Goal: Task Accomplishment & Management: Manage account settings

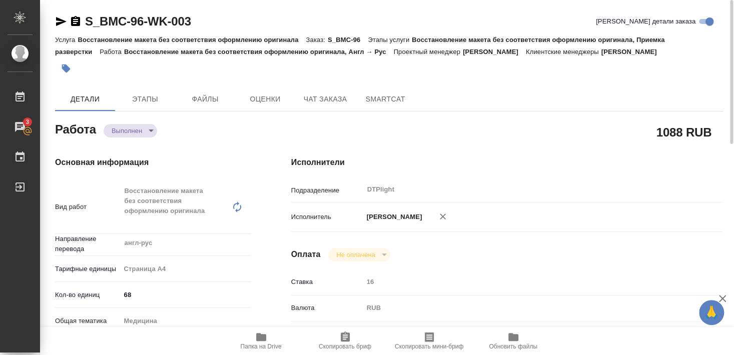
type textarea "x"
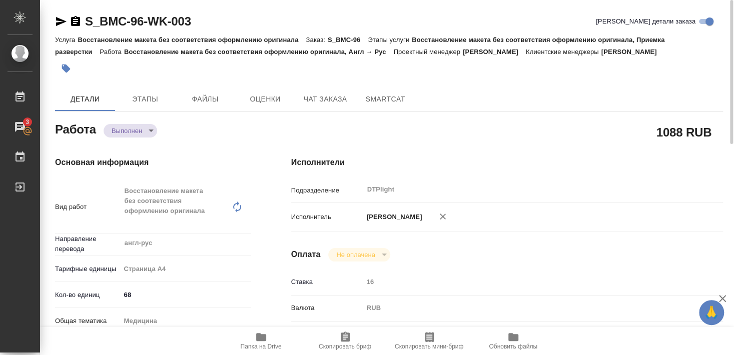
type textarea "x"
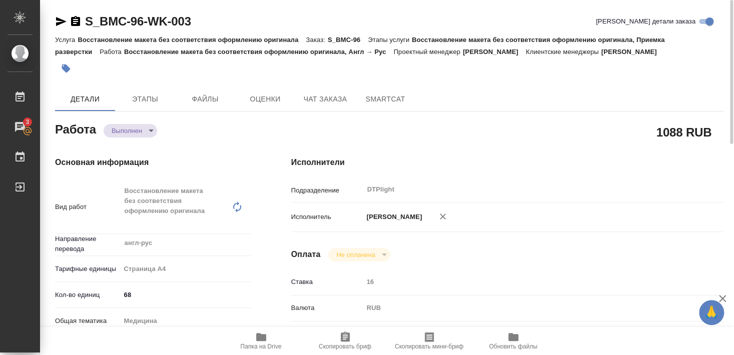
type textarea "x"
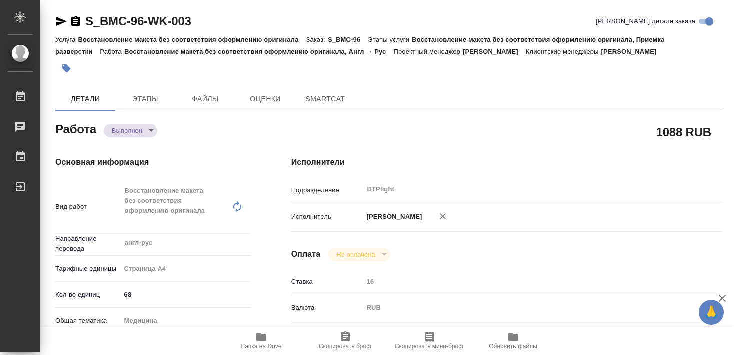
type textarea "x"
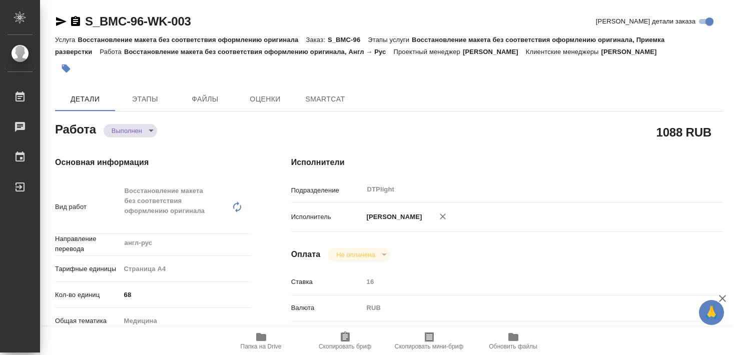
type textarea "x"
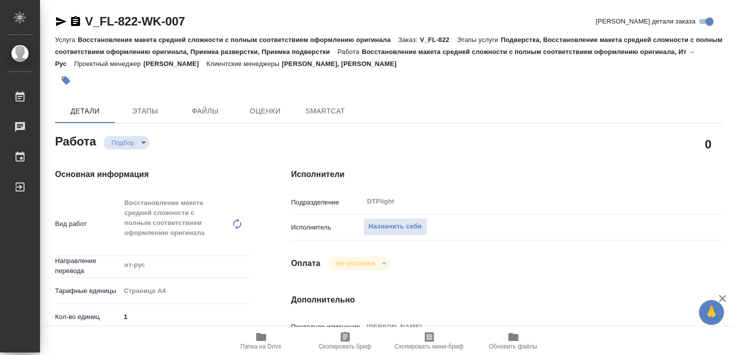
type textarea "x"
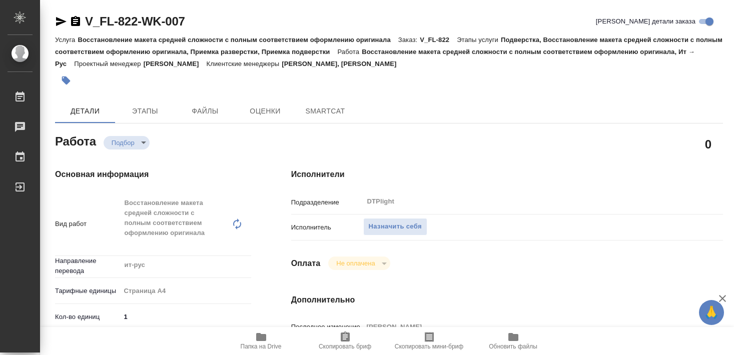
type textarea "x"
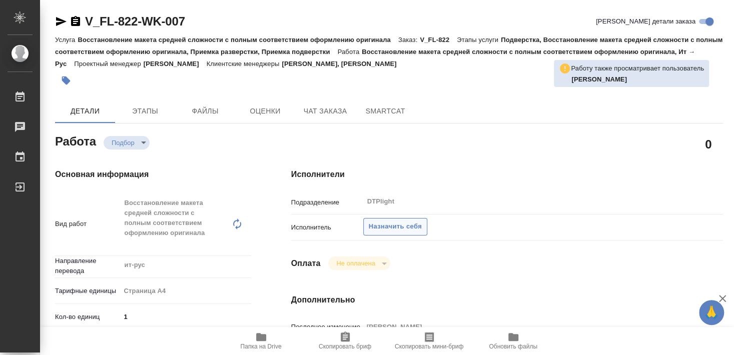
type textarea "x"
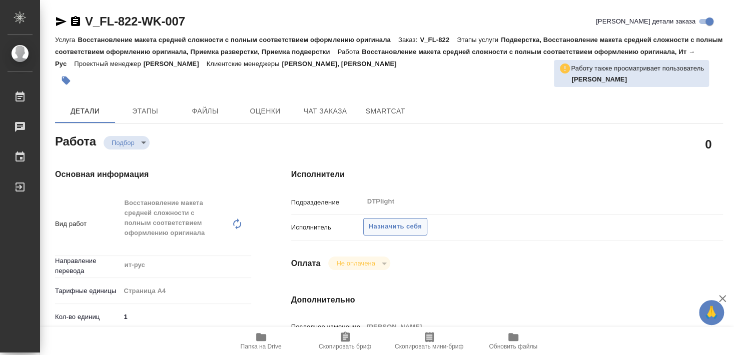
click at [409, 222] on button "Назначить себя" at bounding box center [395, 227] width 64 height 18
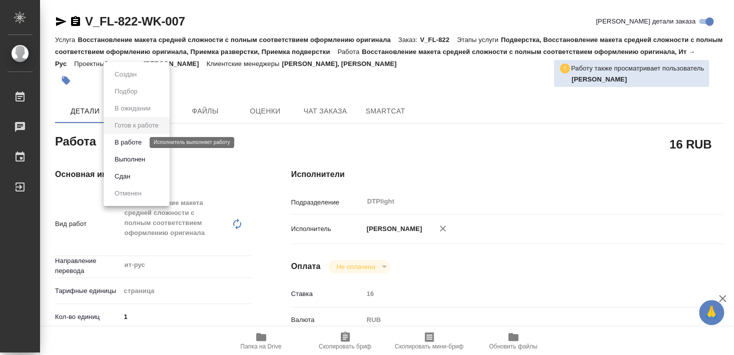
click at [132, 143] on button "В работе" at bounding box center [128, 142] width 33 height 11
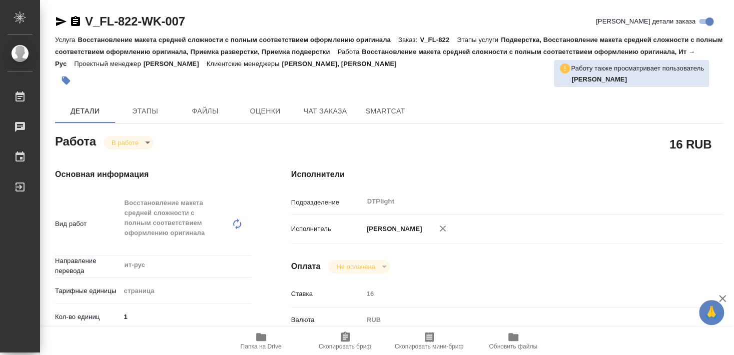
type textarea "x"
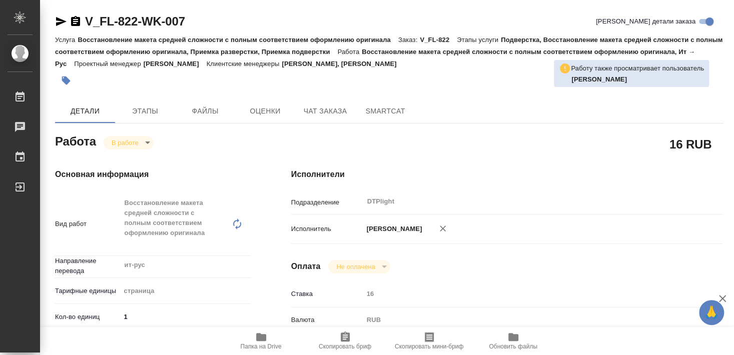
type textarea "x"
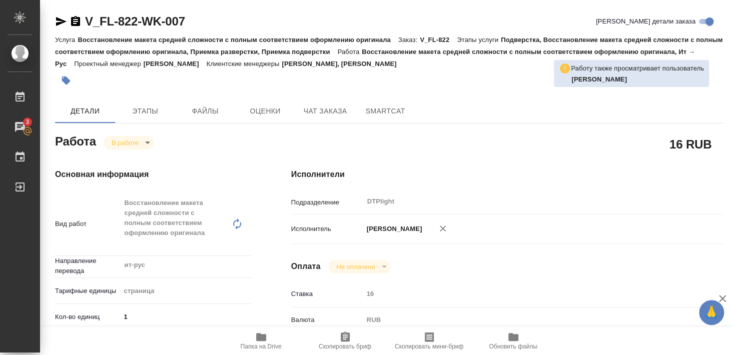
type textarea "x"
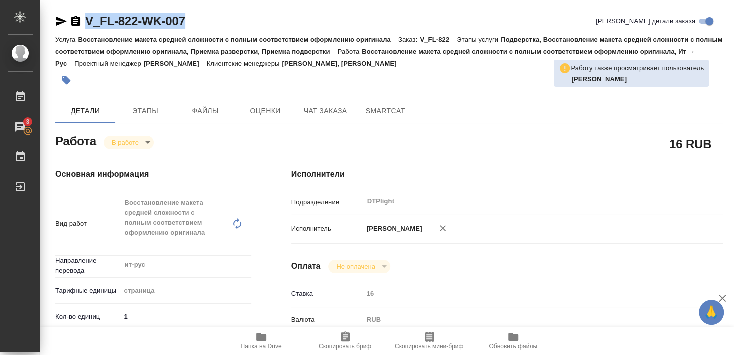
drag, startPoint x: 118, startPoint y: 31, endPoint x: 198, endPoint y: 25, distance: 80.8
click at [198, 25] on div "V_FL-822-WK-007 Кратко детали заказа" at bounding box center [389, 24] width 668 height 20
copy link "V_FL-822-WK-007"
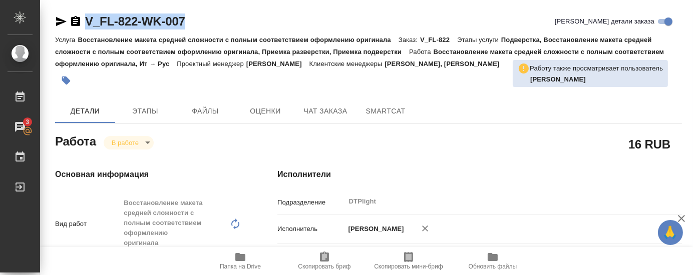
type textarea "x"
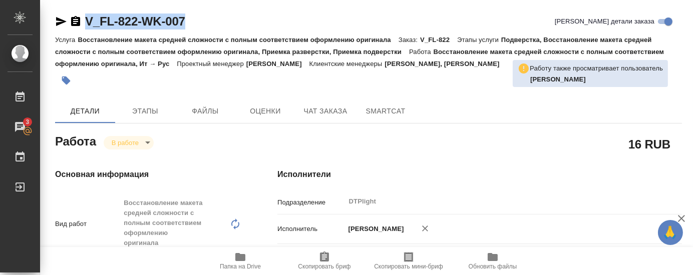
type textarea "x"
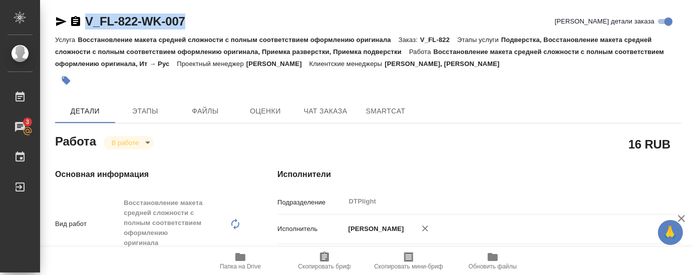
drag, startPoint x: 399, startPoint y: 143, endPoint x: 463, endPoint y: 108, distance: 72.8
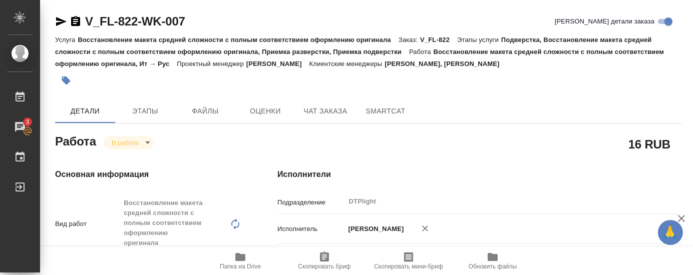
type textarea "x"
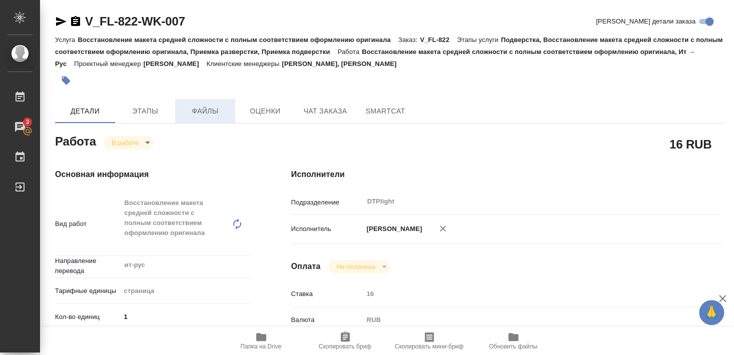
type textarea "x"
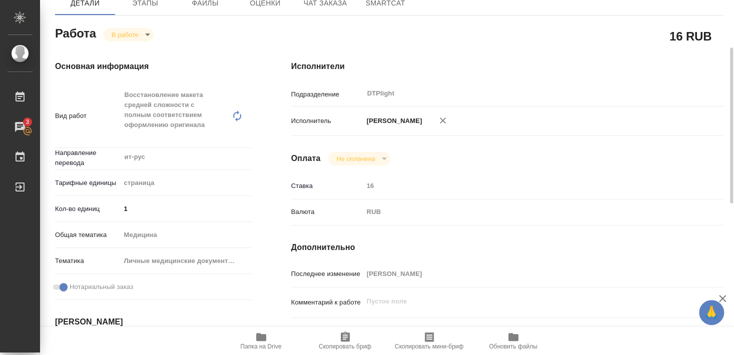
scroll to position [162, 0]
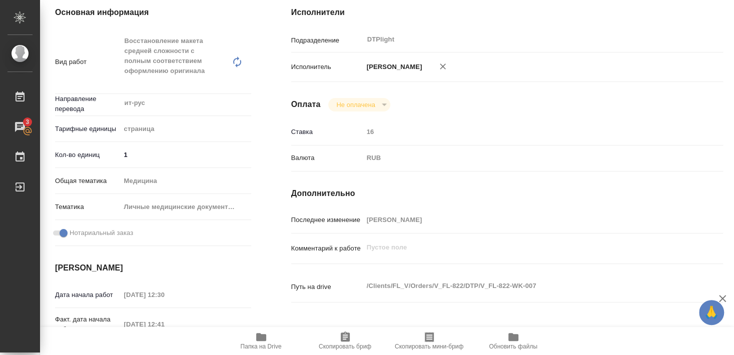
click at [264, 344] on span "Папка на Drive" at bounding box center [261, 346] width 41 height 7
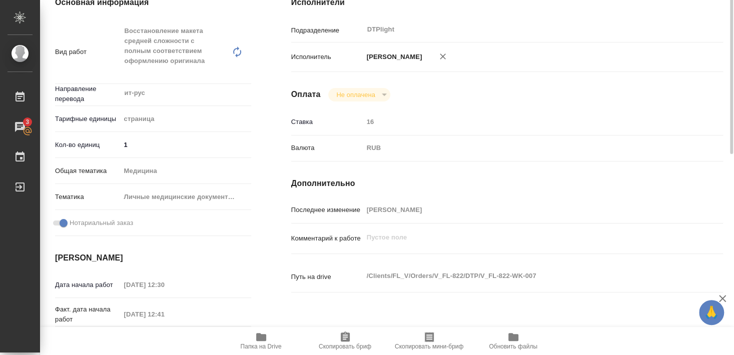
scroll to position [0, 0]
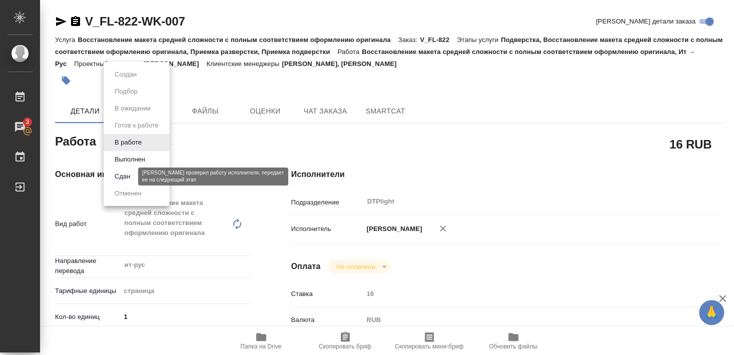
click at [123, 177] on button "Сдан" at bounding box center [123, 176] width 22 height 11
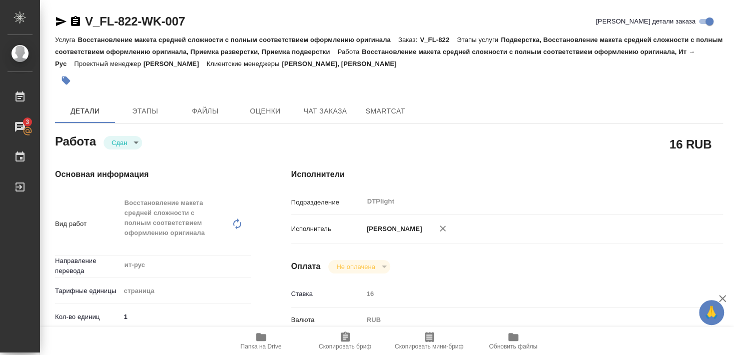
type textarea "x"
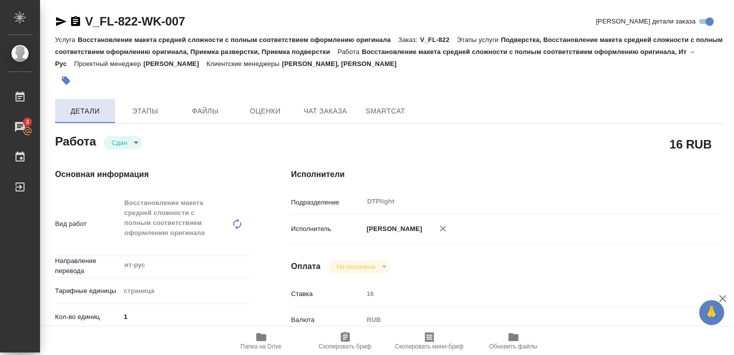
type textarea "x"
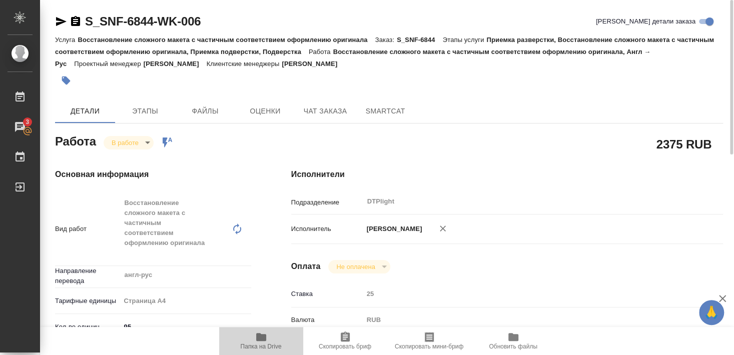
click at [257, 343] on icon "button" at bounding box center [261, 337] width 12 height 12
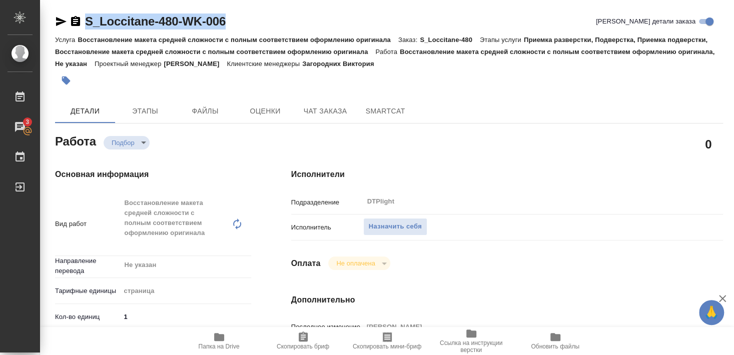
drag, startPoint x: 82, startPoint y: 29, endPoint x: 231, endPoint y: 29, distance: 149.7
click at [231, 29] on div "S_Loccitane-480-WK-006 Кратко детали заказа" at bounding box center [389, 22] width 668 height 16
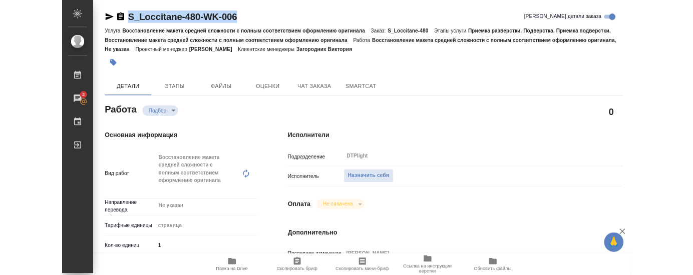
scroll to position [162, 0]
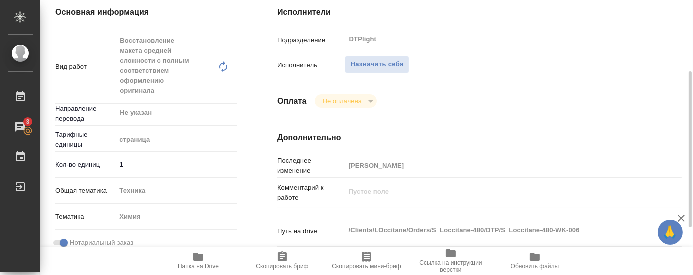
click at [509, 101] on div "Исполнители Подразделение DTPlight ​ Исполнитель Назначить себя Оплата Не оплач…" at bounding box center [479, 225] width 445 height 478
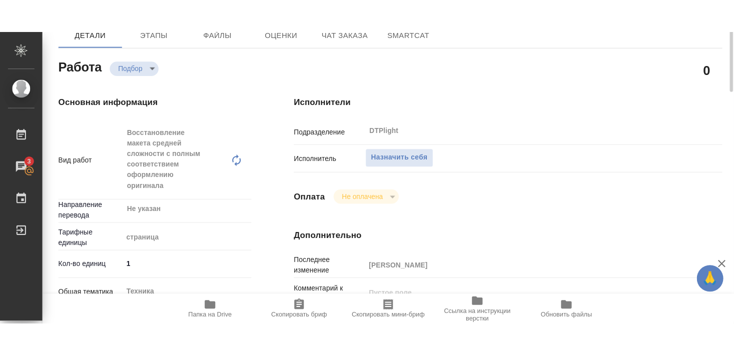
scroll to position [54, 0]
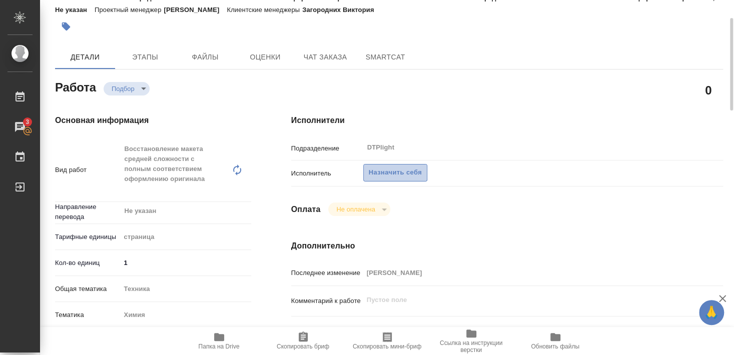
click at [401, 167] on span "Назначить себя" at bounding box center [395, 173] width 53 height 12
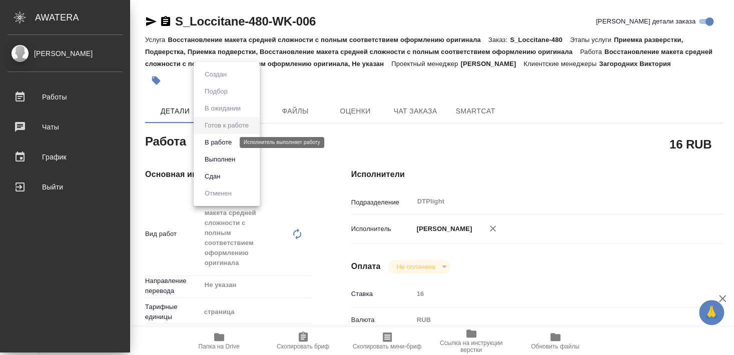
click at [223, 142] on button "В работе" at bounding box center [218, 142] width 33 height 11
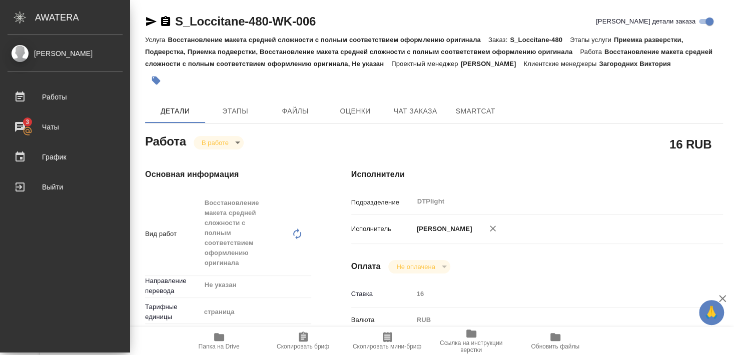
type textarea "x"
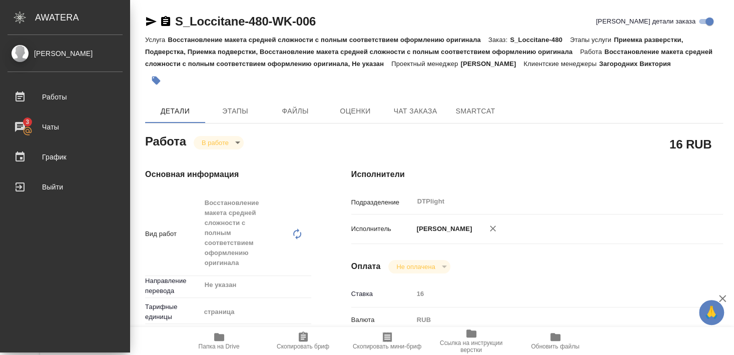
type textarea "x"
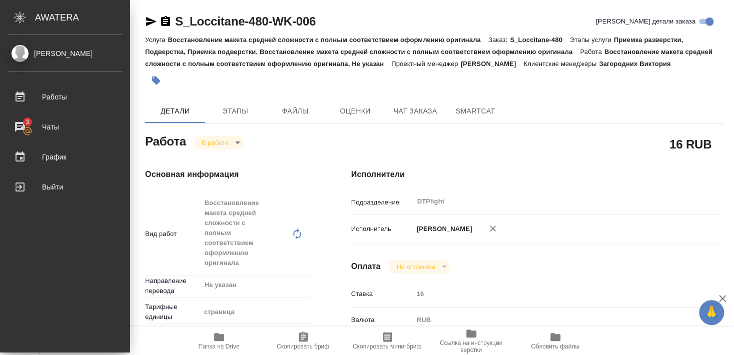
type textarea "x"
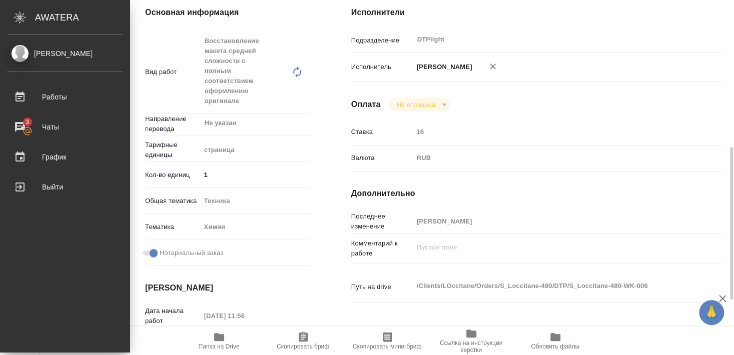
scroll to position [216, 0]
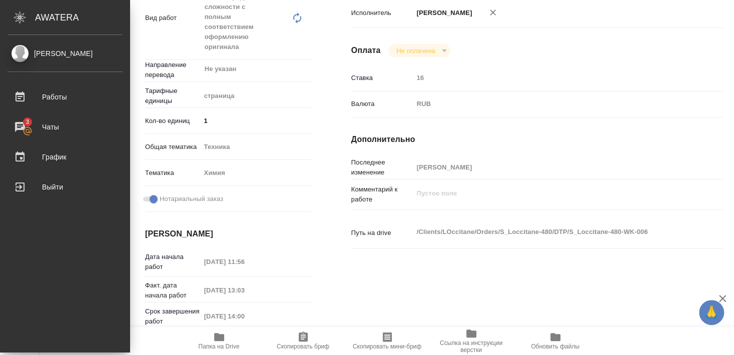
click at [214, 337] on icon "button" at bounding box center [219, 337] width 12 height 12
click at [217, 340] on icon "button" at bounding box center [219, 337] width 10 height 8
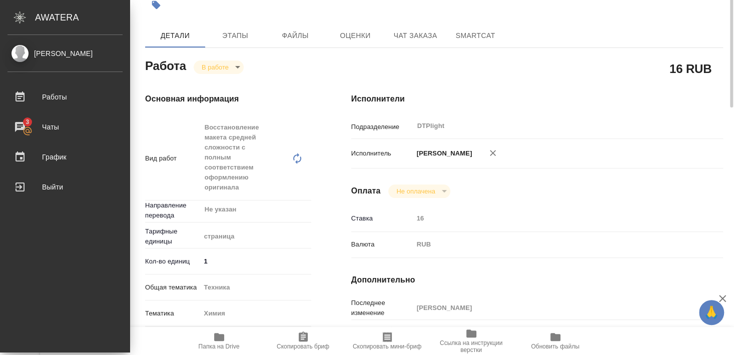
scroll to position [22, 0]
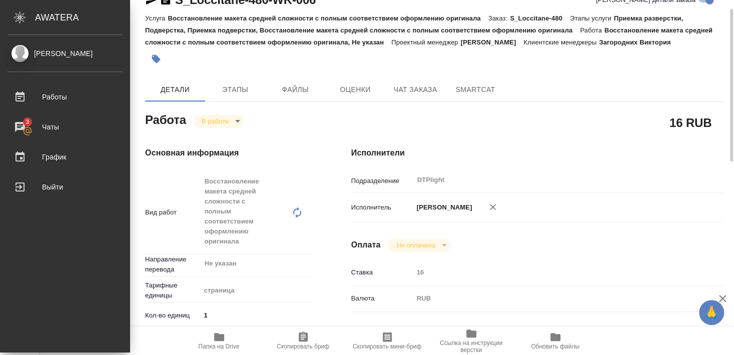
click at [215, 117] on body "🙏 .cls-1 fill:#fff; AWATERA Smyslova Svetlana Работы 3 Чаты График Выйти S_Locc…" at bounding box center [367, 177] width 734 height 355
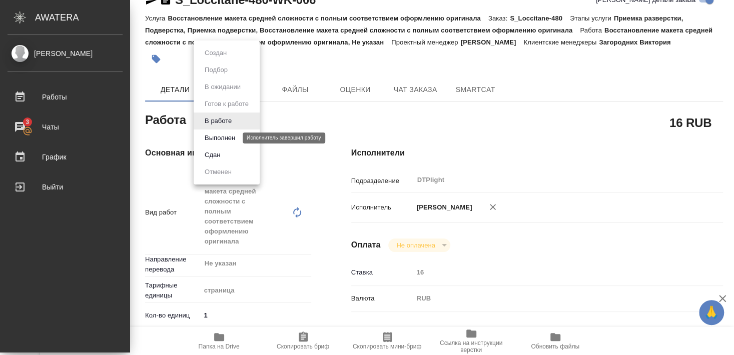
click at [218, 139] on button "Выполнен" at bounding box center [220, 138] width 37 height 11
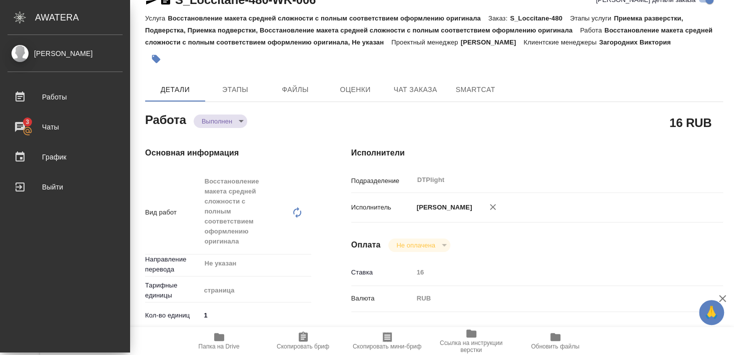
type textarea "x"
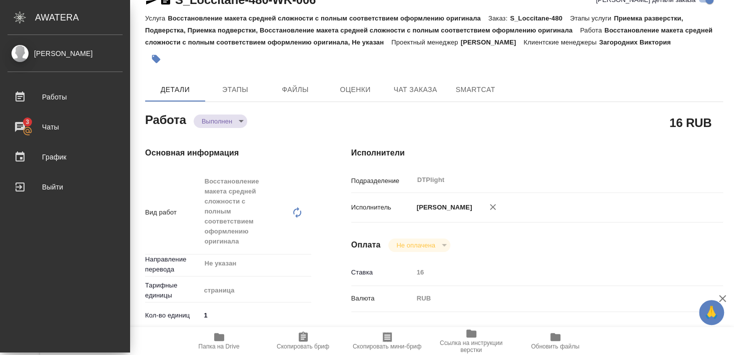
type textarea "x"
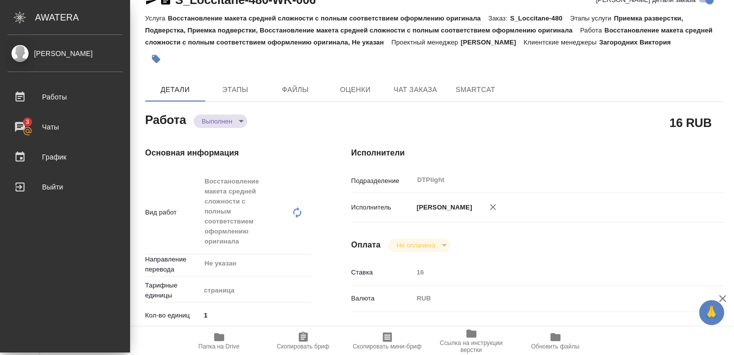
type textarea "x"
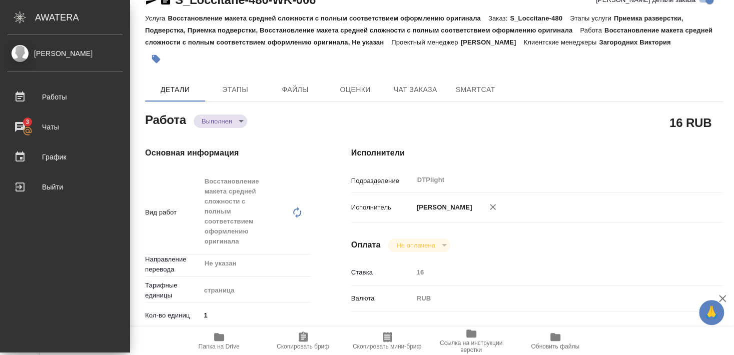
type textarea "x"
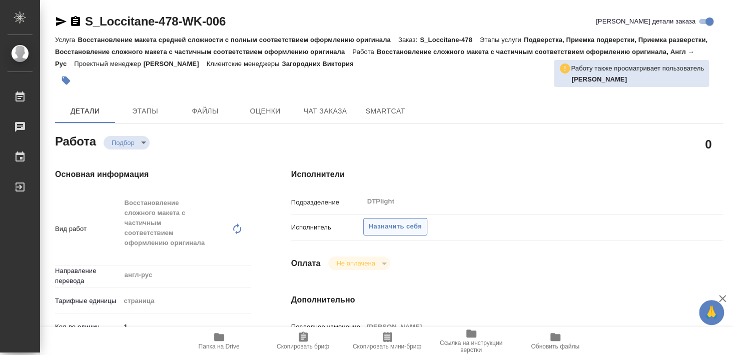
click at [402, 221] on span "Назначить себя" at bounding box center [395, 227] width 53 height 12
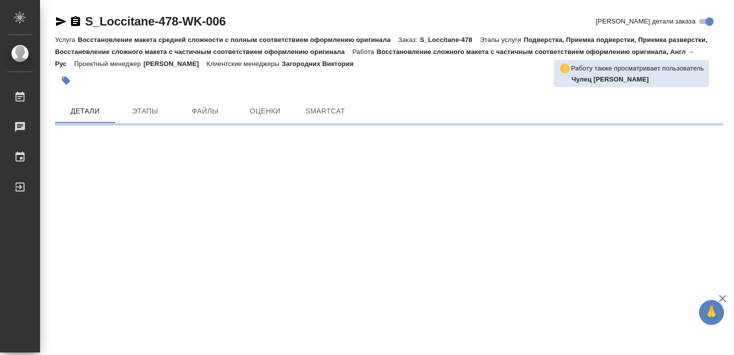
click at [132, 138] on body "🙏 .cls-1 fill:#fff; AWATERA [PERSON_NAME] Чаты График Выйти S_Loccitane-478-WK-…" at bounding box center [367, 177] width 734 height 355
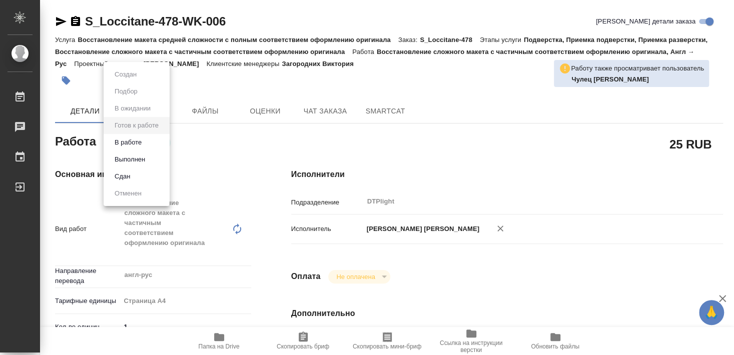
type textarea "x"
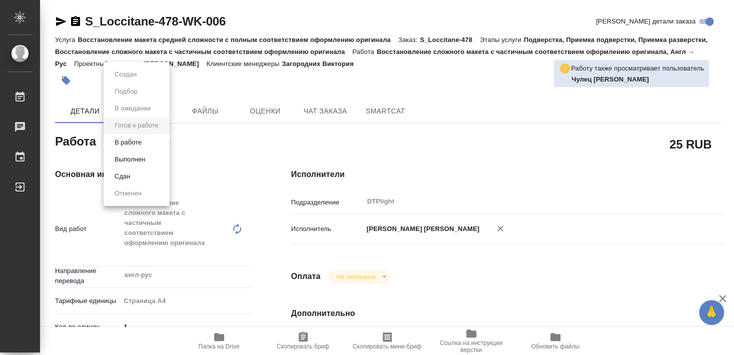
click at [133, 143] on button "В работе" at bounding box center [128, 142] width 33 height 11
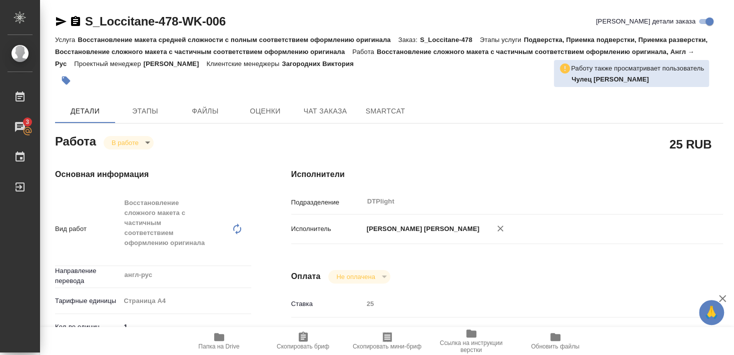
type textarea "x"
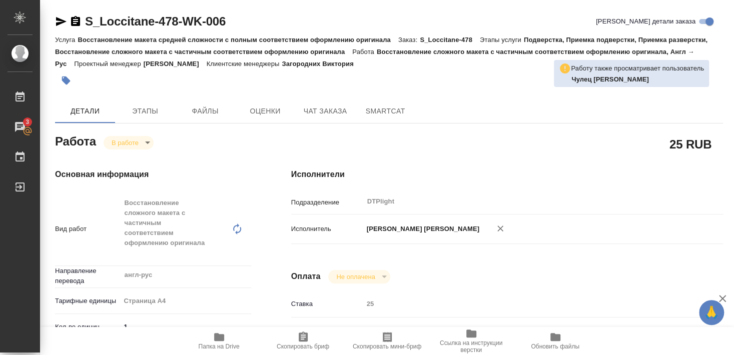
type textarea "x"
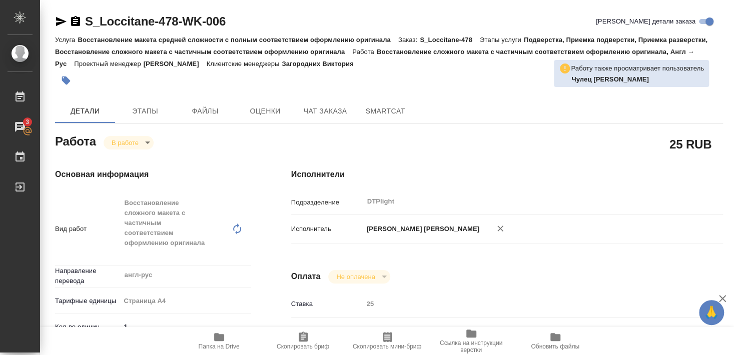
type textarea "x"
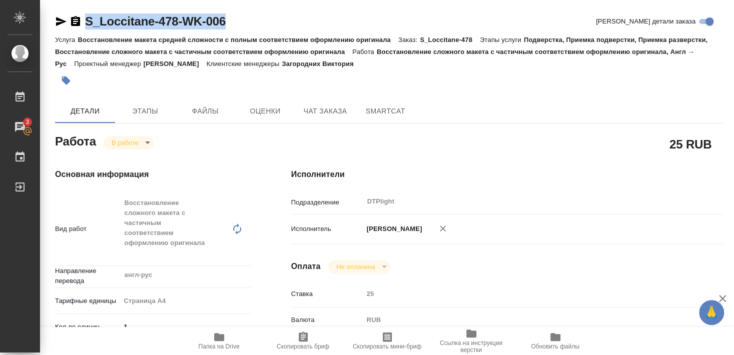
drag, startPoint x: 86, startPoint y: 33, endPoint x: 234, endPoint y: 25, distance: 148.4
click at [234, 25] on div "S_Loccitane-478-WK-006 [PERSON_NAME] детали заказа" at bounding box center [389, 24] width 668 height 20
copy link "S_Loccitane-478-WK-006"
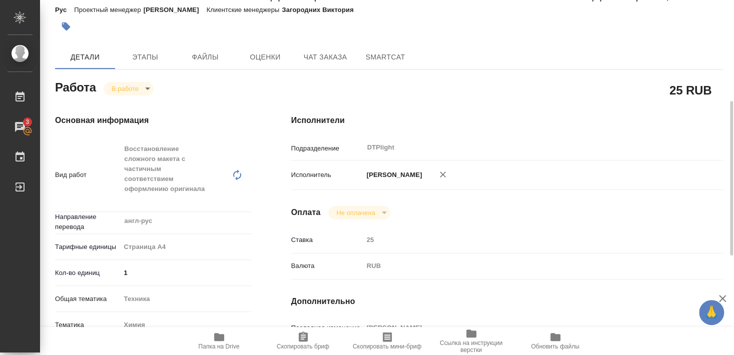
scroll to position [108, 0]
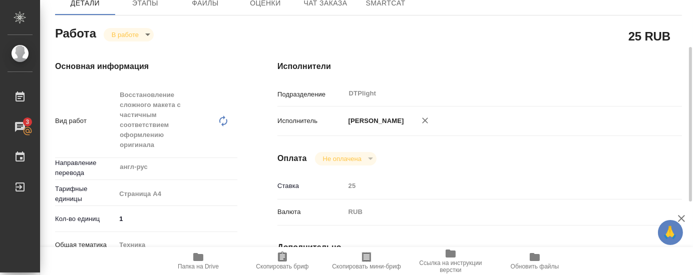
click at [446, 41] on div "Исполнители Подразделение DTPlight ​ Исполнитель [PERSON_NAME] Оплата Не оплаче…" at bounding box center [479, 280] width 445 height 478
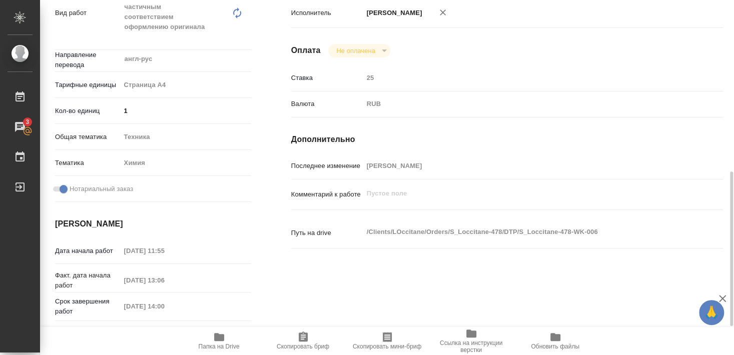
scroll to position [270, 0]
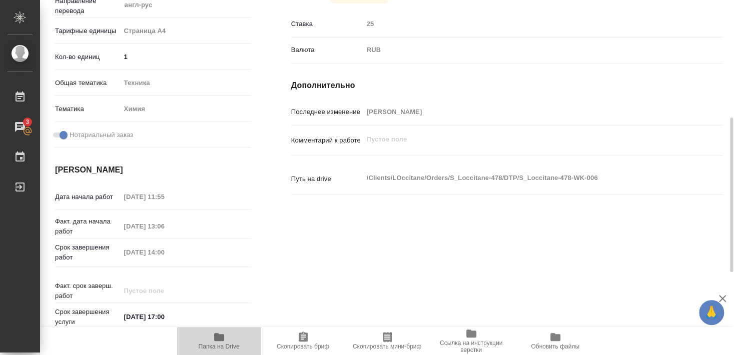
click at [224, 341] on icon "button" at bounding box center [219, 337] width 12 height 12
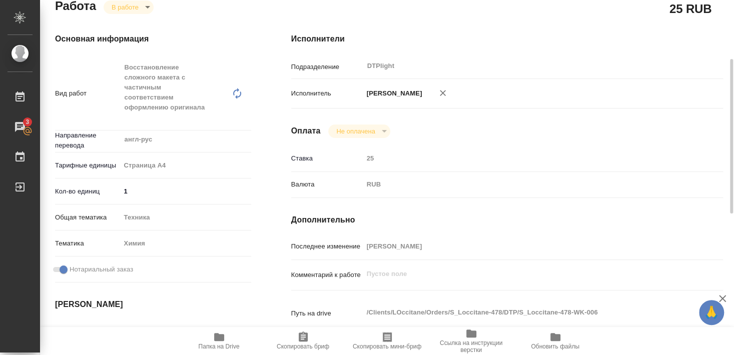
scroll to position [0, 0]
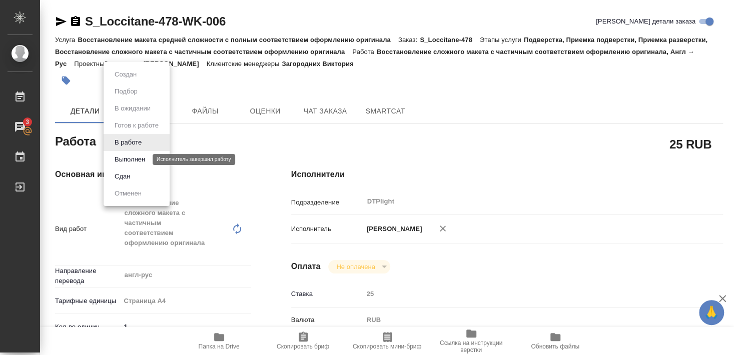
click at [125, 159] on button "Выполнен" at bounding box center [130, 159] width 37 height 11
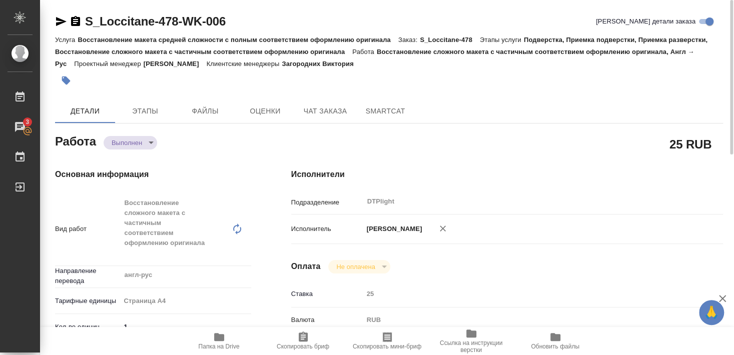
type textarea "x"
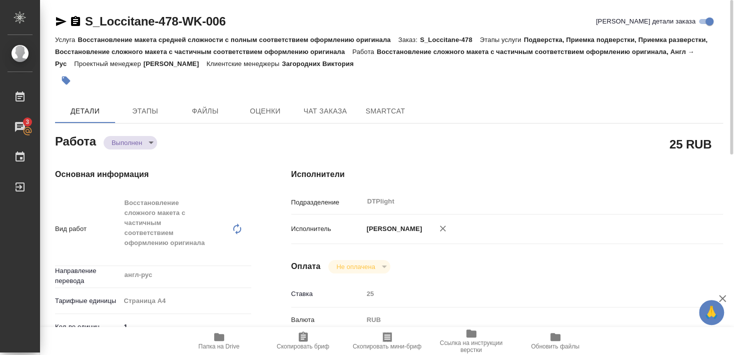
type textarea "x"
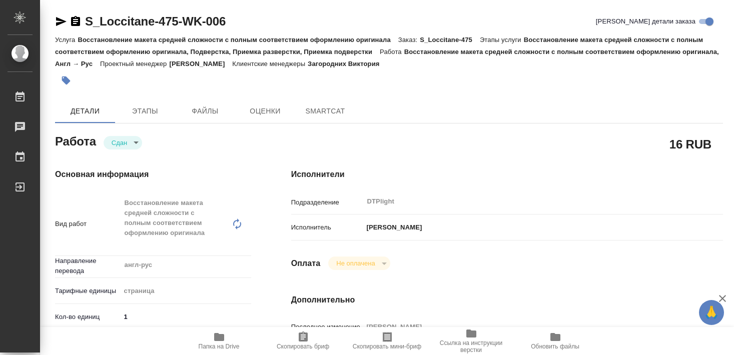
type textarea "x"
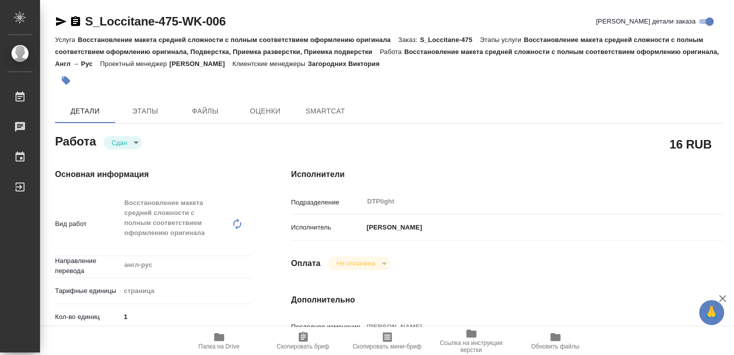
type textarea "x"
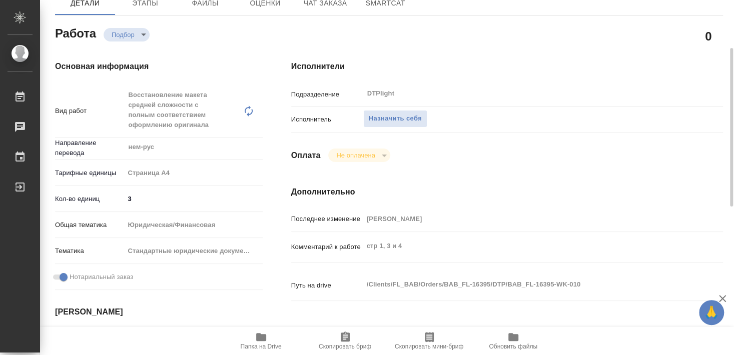
scroll to position [162, 0]
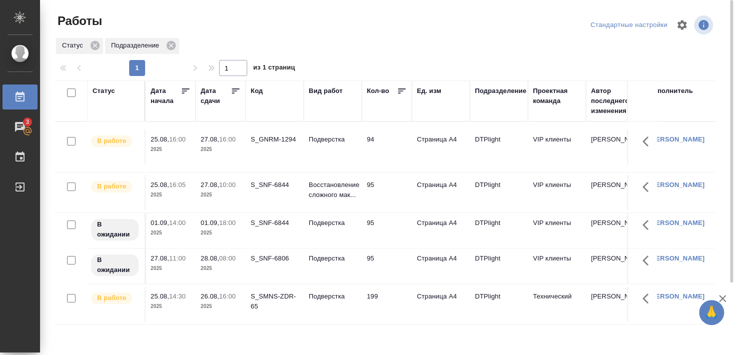
click at [273, 144] on div "S_GNRM-1294" at bounding box center [275, 140] width 48 height 10
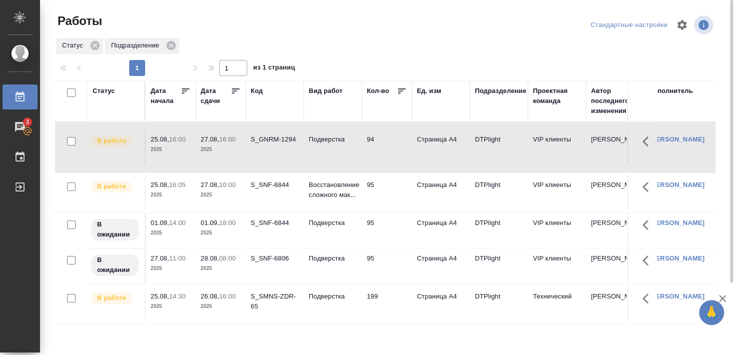
click at [273, 144] on div "S_GNRM-1294" at bounding box center [275, 140] width 48 height 10
click at [262, 299] on div "S_SMNS-ZDR-65" at bounding box center [275, 302] width 48 height 20
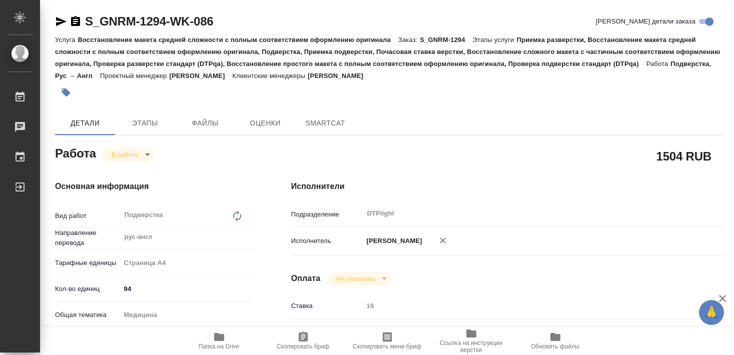
type textarea "x"
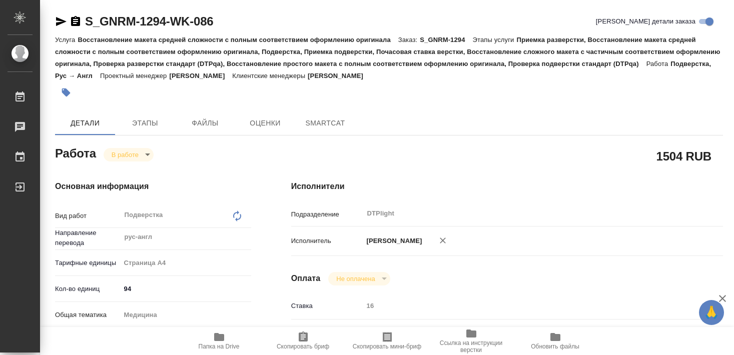
type textarea "x"
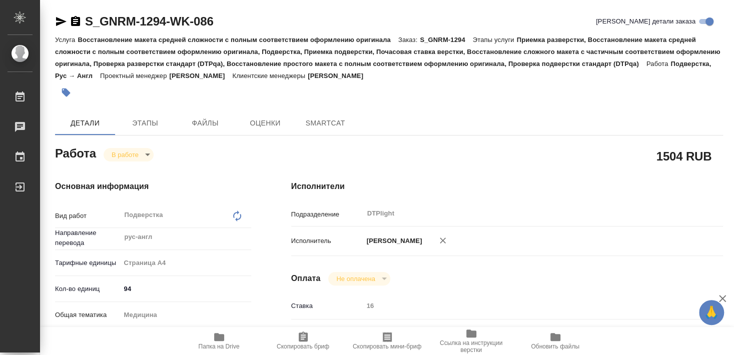
type textarea "x"
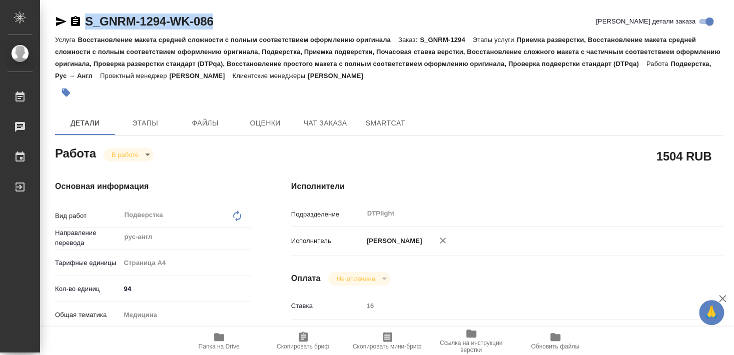
drag, startPoint x: 85, startPoint y: 31, endPoint x: 218, endPoint y: 31, distance: 133.2
click at [218, 31] on div "S_GNRM-1294-WK-086 Кратко детали заказа" at bounding box center [389, 24] width 668 height 20
copy link "S_GNRM-1294-WK-086"
type textarea "x"
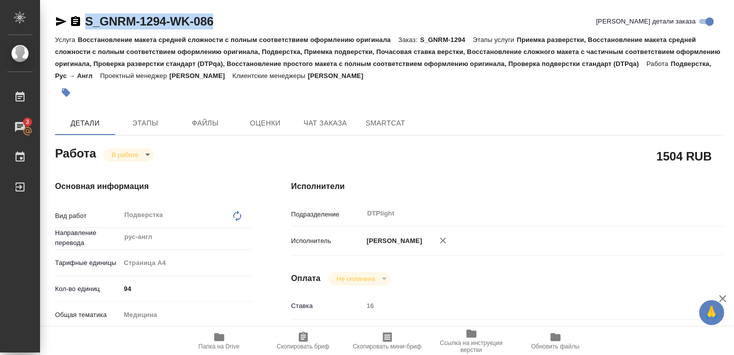
type textarea "x"
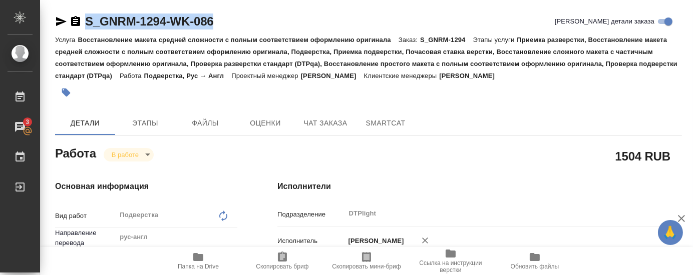
type textarea "x"
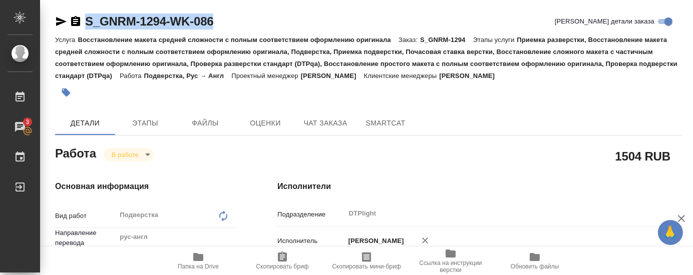
click at [466, 181] on h4 "Исполнители" at bounding box center [479, 187] width 404 height 12
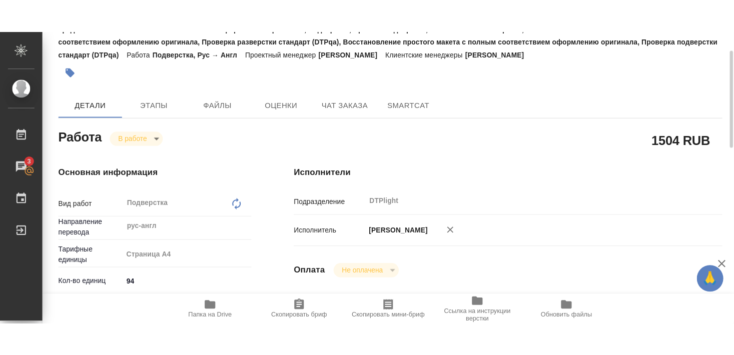
scroll to position [108, 0]
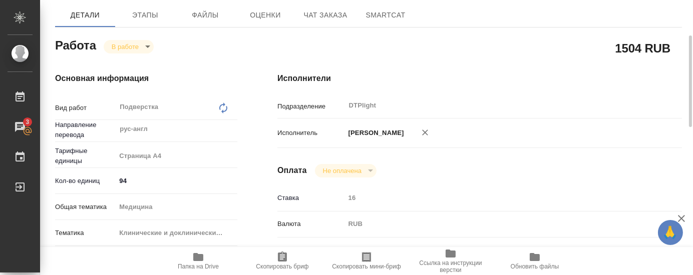
type textarea "x"
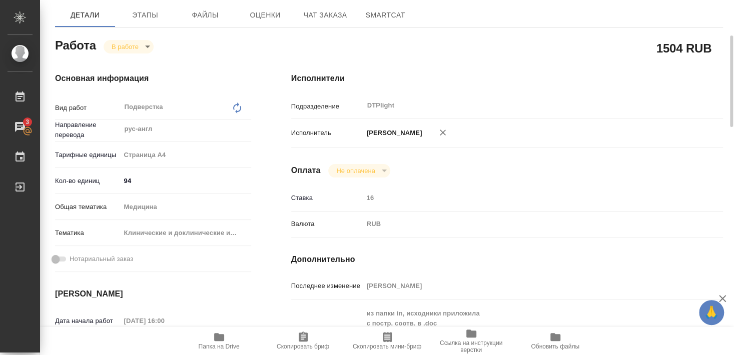
type textarea "x"
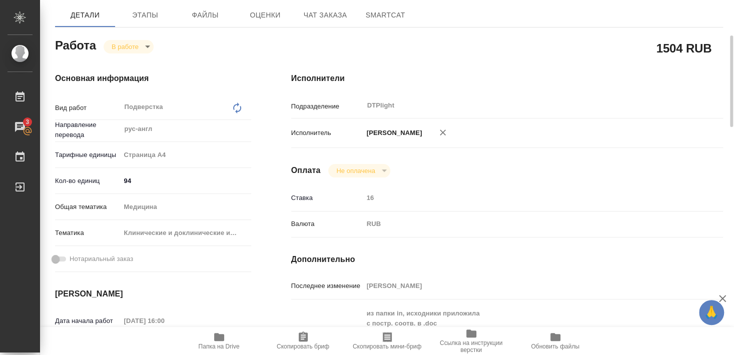
type textarea "x"
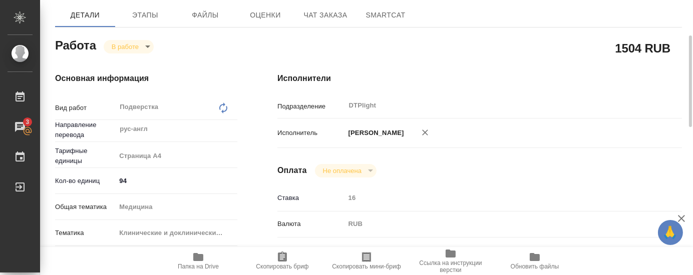
type textarea "x"
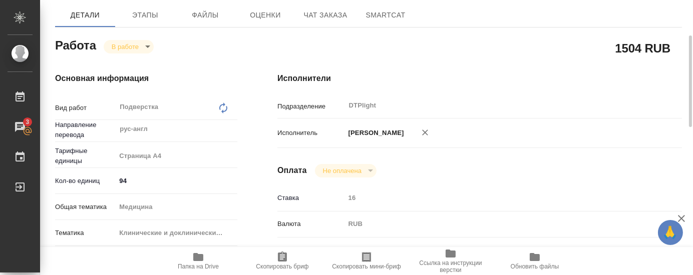
click at [427, 176] on div "Исполнители Подразделение DTPlight ​ Исполнитель Бартеньева Светлана Владимиров…" at bounding box center [479, 268] width 445 height 431
type textarea "x"
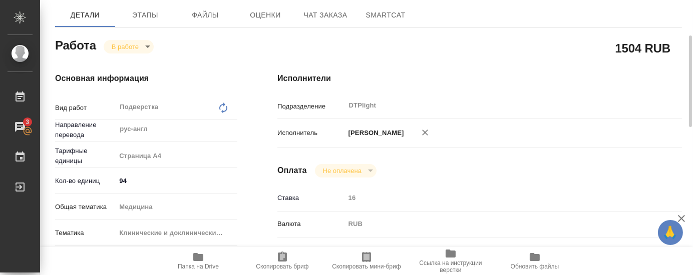
type textarea "x"
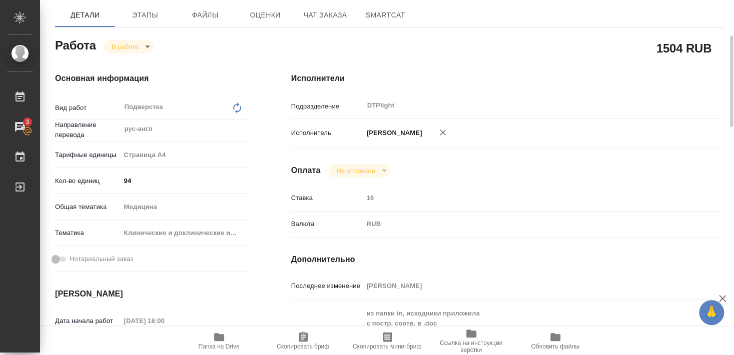
type textarea "x"
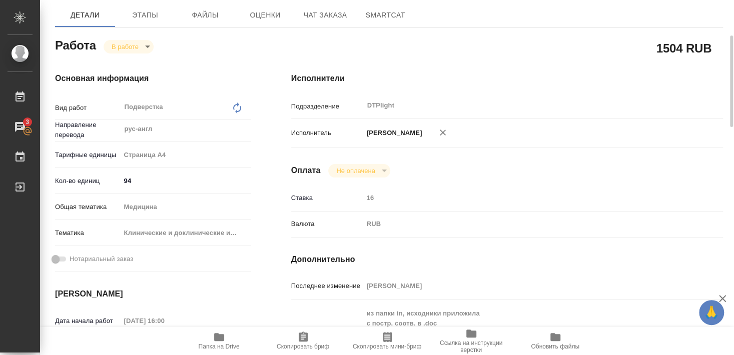
click at [216, 338] on icon "button" at bounding box center [219, 337] width 10 height 8
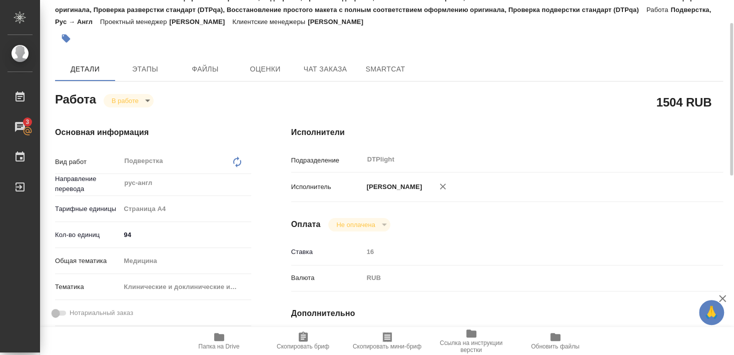
scroll to position [0, 0]
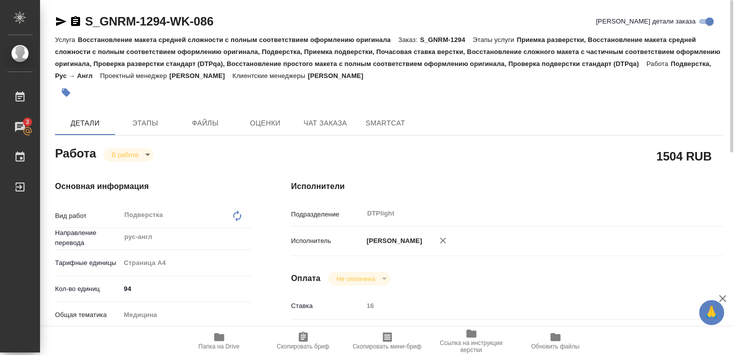
click at [59, 22] on icon "button" at bounding box center [61, 22] width 12 height 12
type textarea "x"
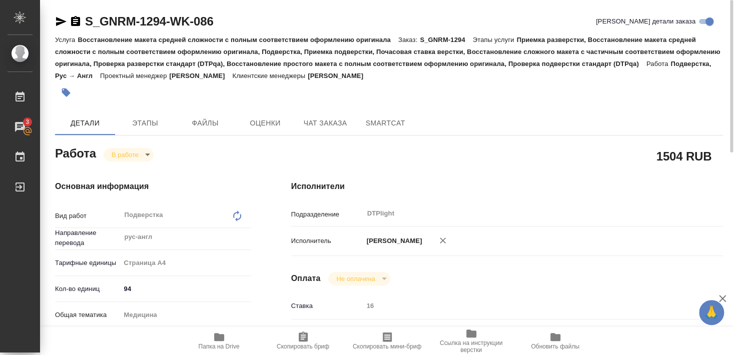
type textarea "x"
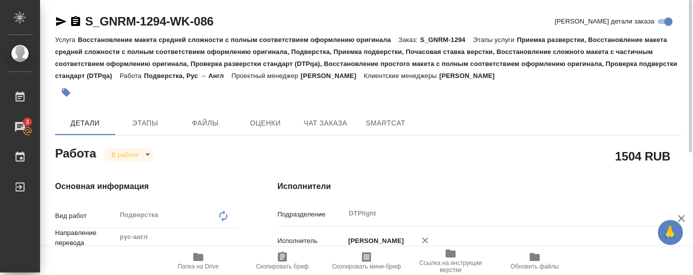
type textarea "x"
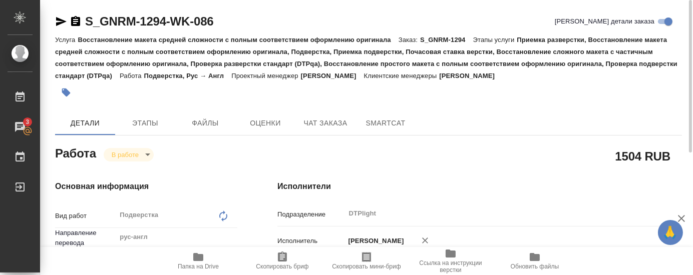
type textarea "x"
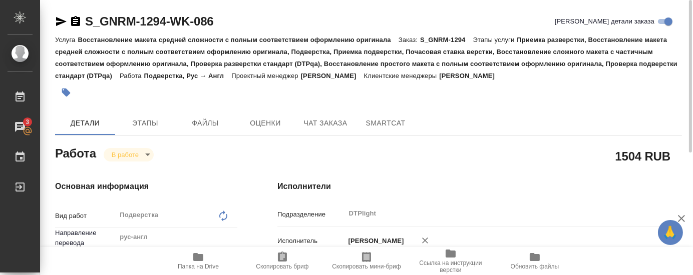
type textarea "x"
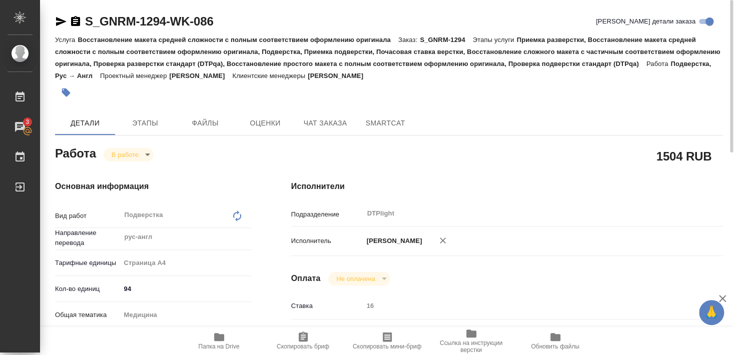
type textarea "x"
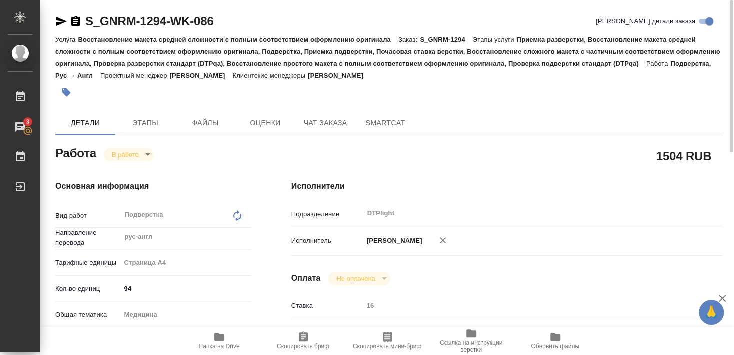
type textarea "x"
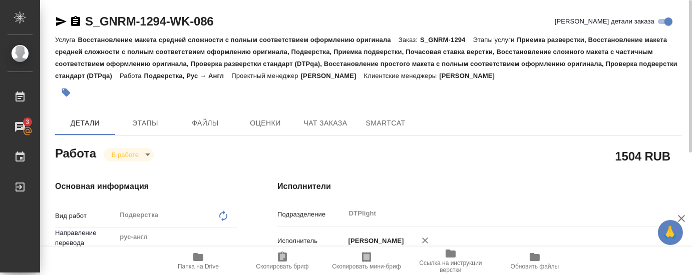
type textarea "x"
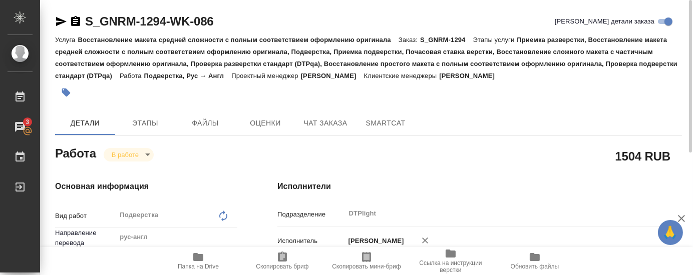
type textarea "x"
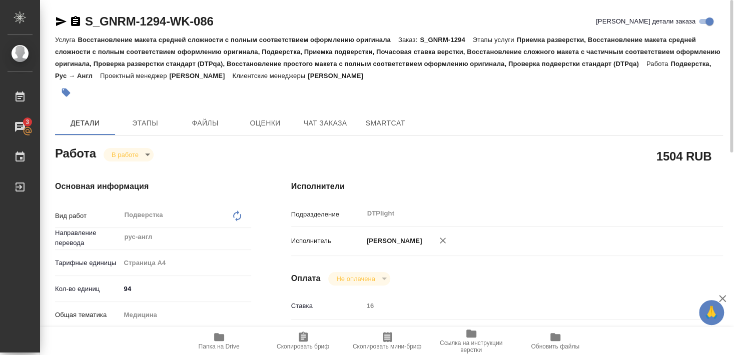
type textarea "x"
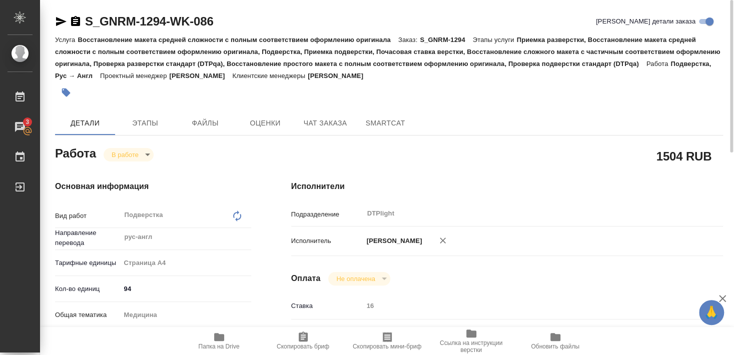
type textarea "x"
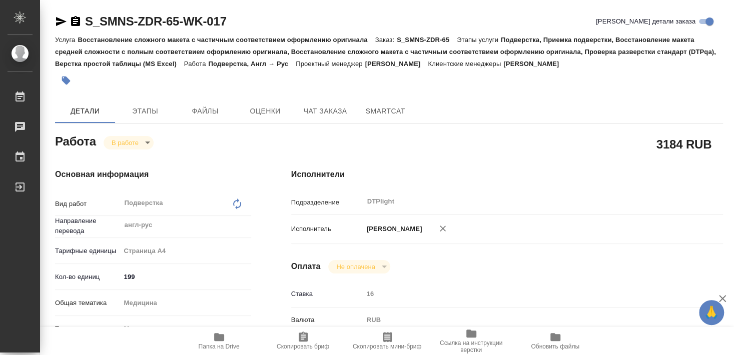
type textarea "x"
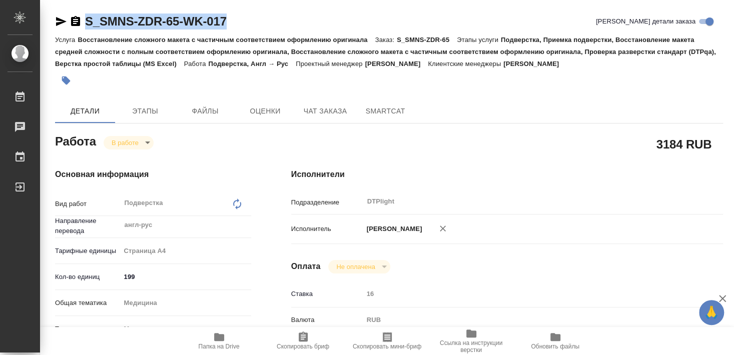
drag, startPoint x: 86, startPoint y: 31, endPoint x: 255, endPoint y: 23, distance: 168.9
click at [255, 23] on div "S_SMNS-ZDR-65-WK-017 Кратко детали заказа" at bounding box center [389, 24] width 668 height 20
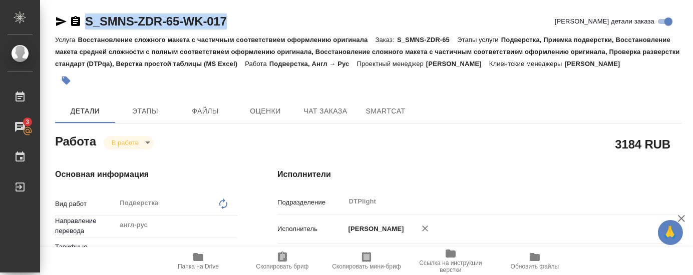
type textarea "x"
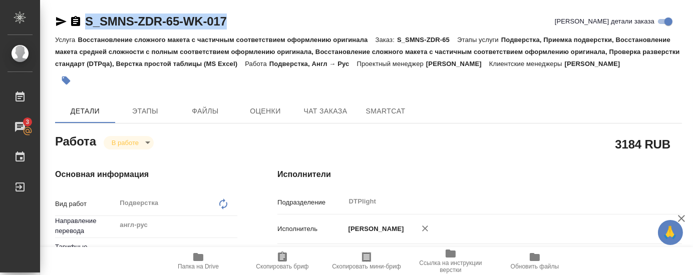
type textarea "x"
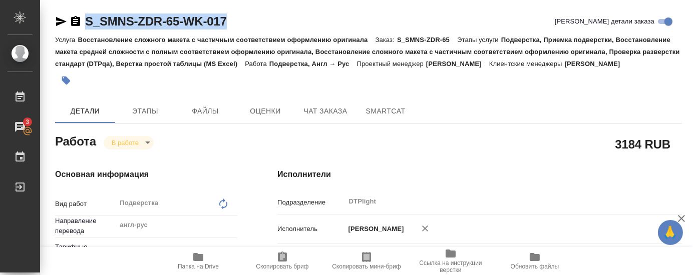
click at [298, 143] on div "3184 RUB" at bounding box center [479, 144] width 445 height 65
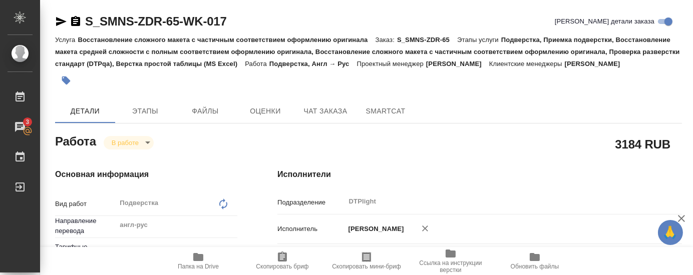
type textarea "x"
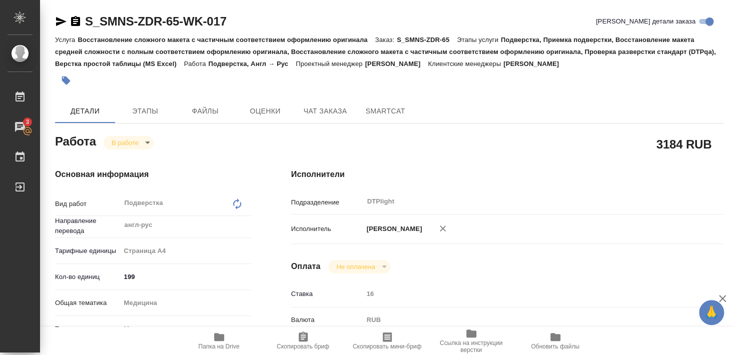
type textarea "x"
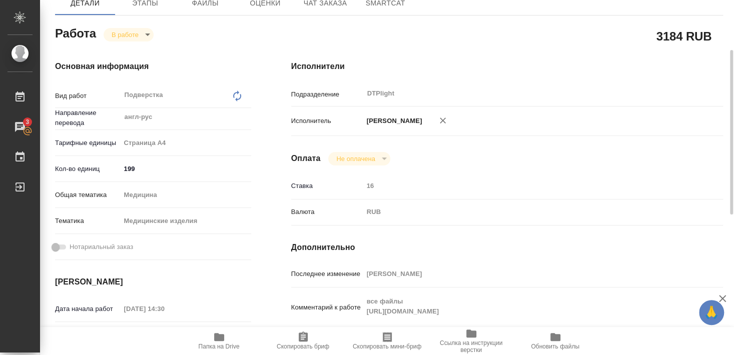
scroll to position [162, 0]
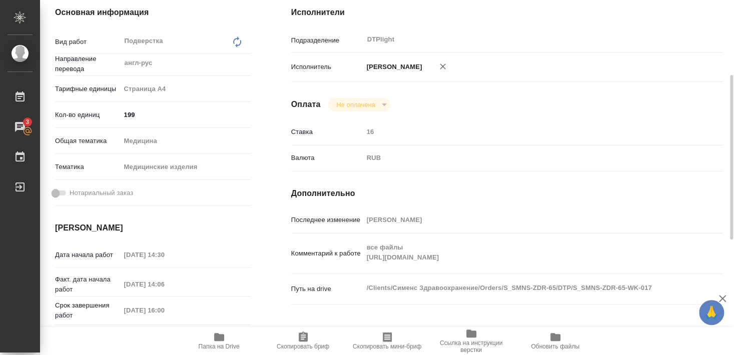
click at [218, 347] on span "Папка на Drive" at bounding box center [219, 346] width 41 height 7
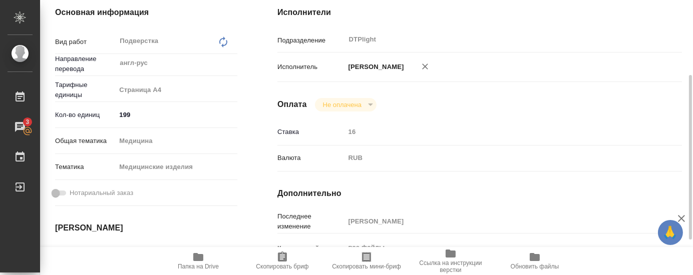
type textarea "x"
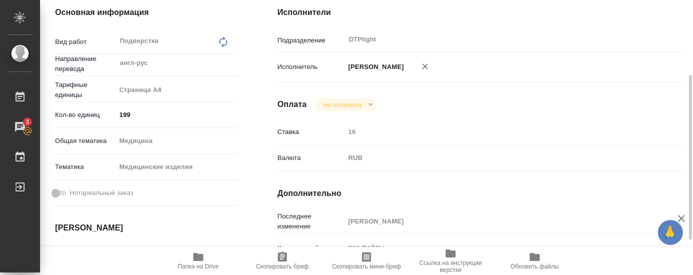
type textarea "x"
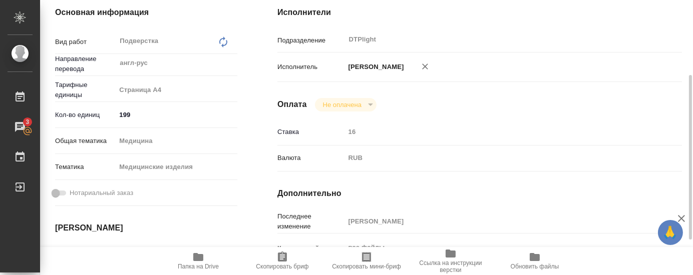
type textarea "x"
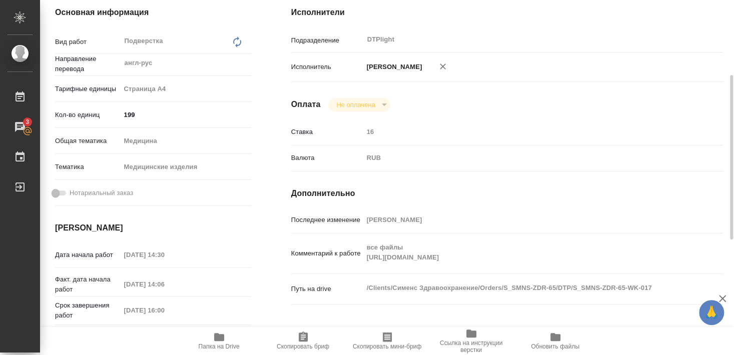
type textarea "x"
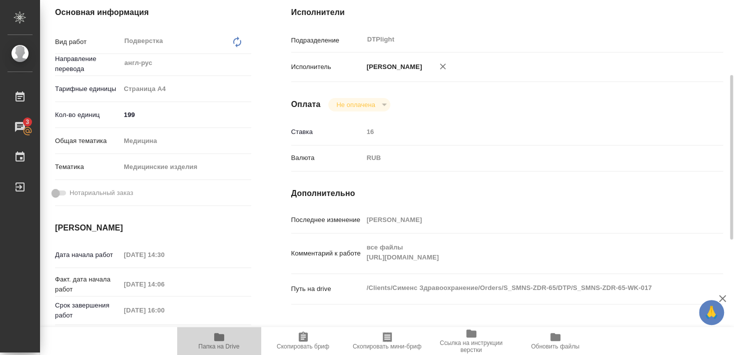
click at [223, 343] on icon "button" at bounding box center [219, 337] width 12 height 12
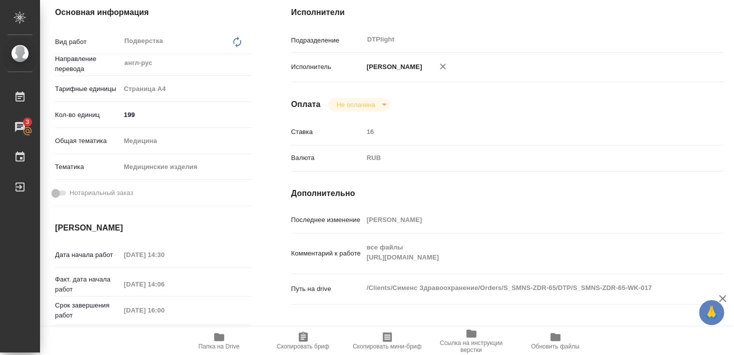
type textarea "x"
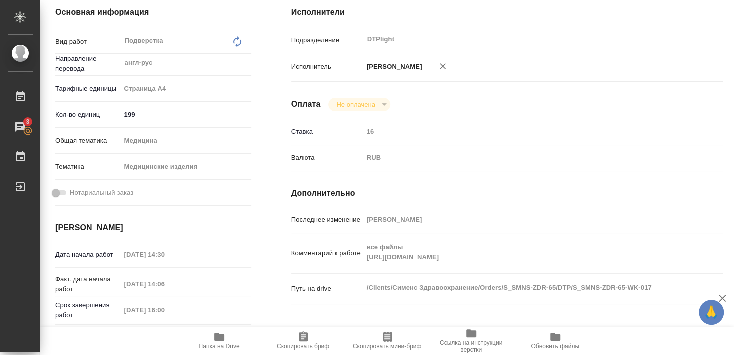
scroll to position [0, 0]
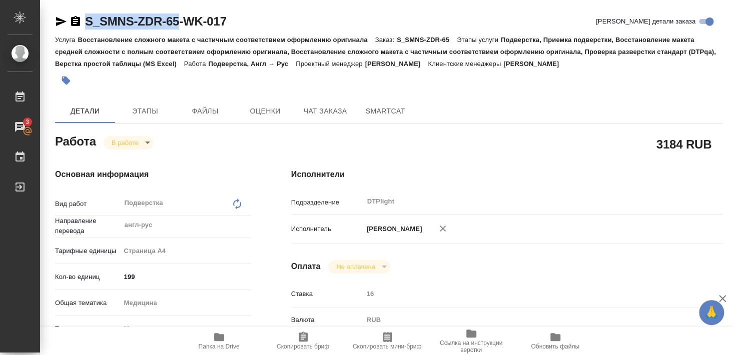
drag, startPoint x: 85, startPoint y: 30, endPoint x: 176, endPoint y: 28, distance: 91.1
copy link "S_SMNS-ZDR-65"
click at [439, 149] on div "Исполнители Подразделение DTPlight ​ Исполнитель [PERSON_NAME] Оплата Не оплаче…" at bounding box center [507, 362] width 472 height 427
click at [244, 149] on div "Основная информация Вид работ Подверстка x ​ Направление перевода англ-рус ​ Та…" at bounding box center [153, 362] width 236 height 427
type textarea "x"
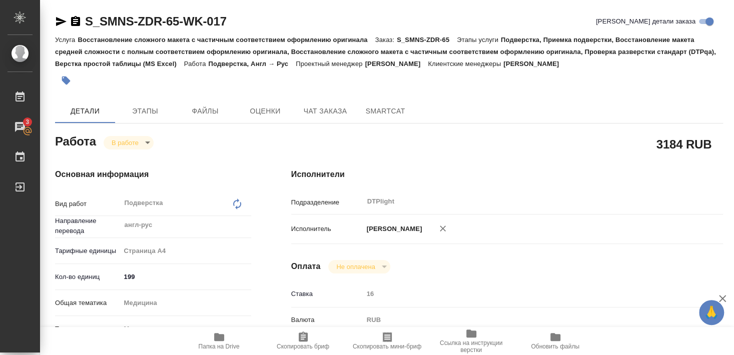
type textarea "x"
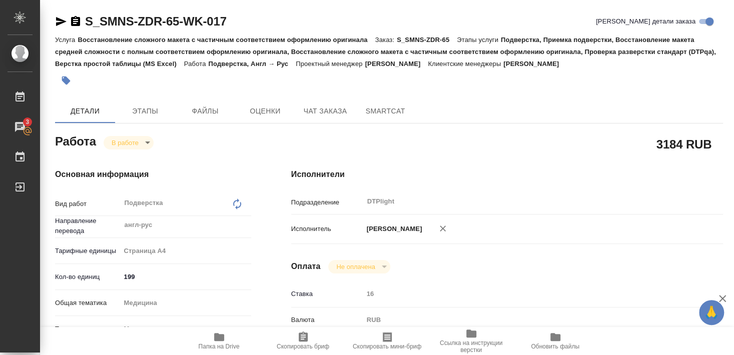
type textarea "x"
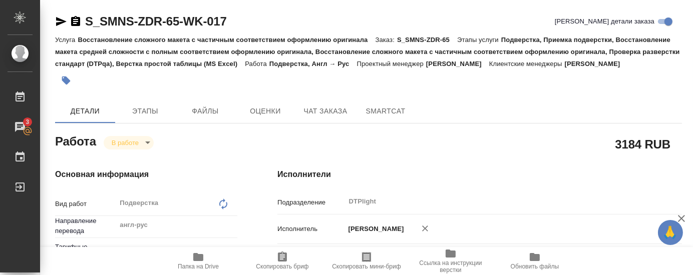
type textarea "x"
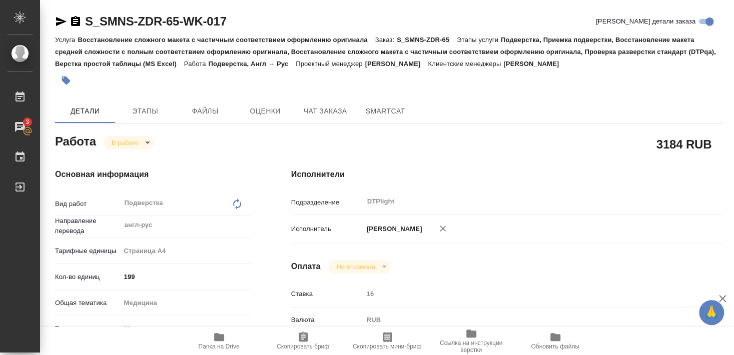
type textarea "x"
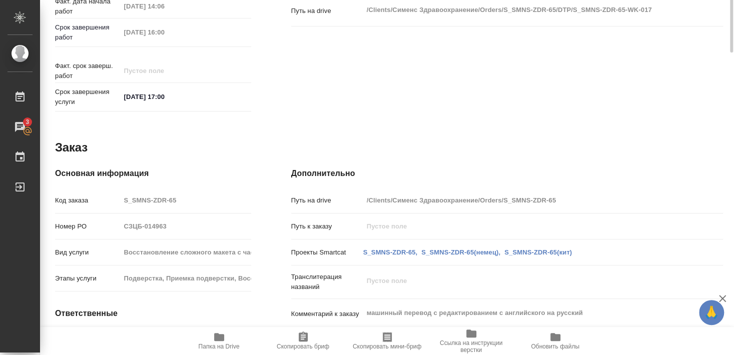
scroll to position [170, 0]
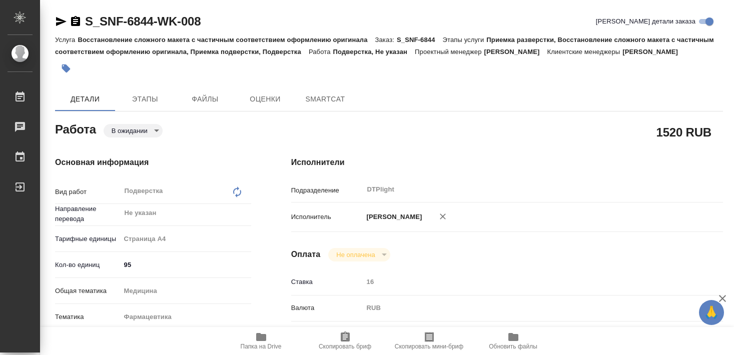
type textarea "x"
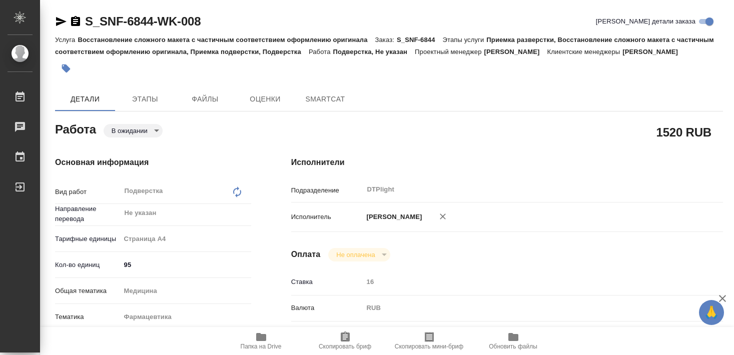
type textarea "x"
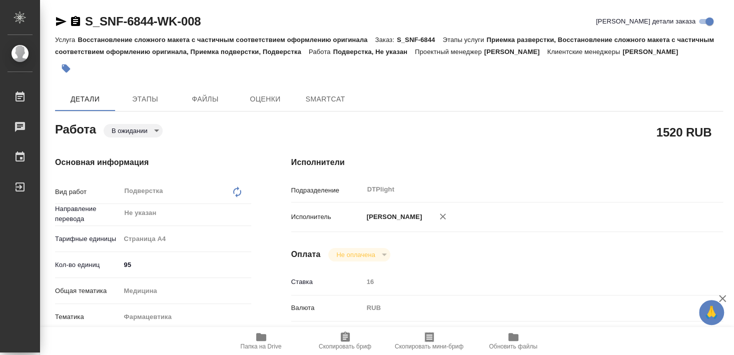
type textarea "x"
